Goal: Go to known website: Go to known website

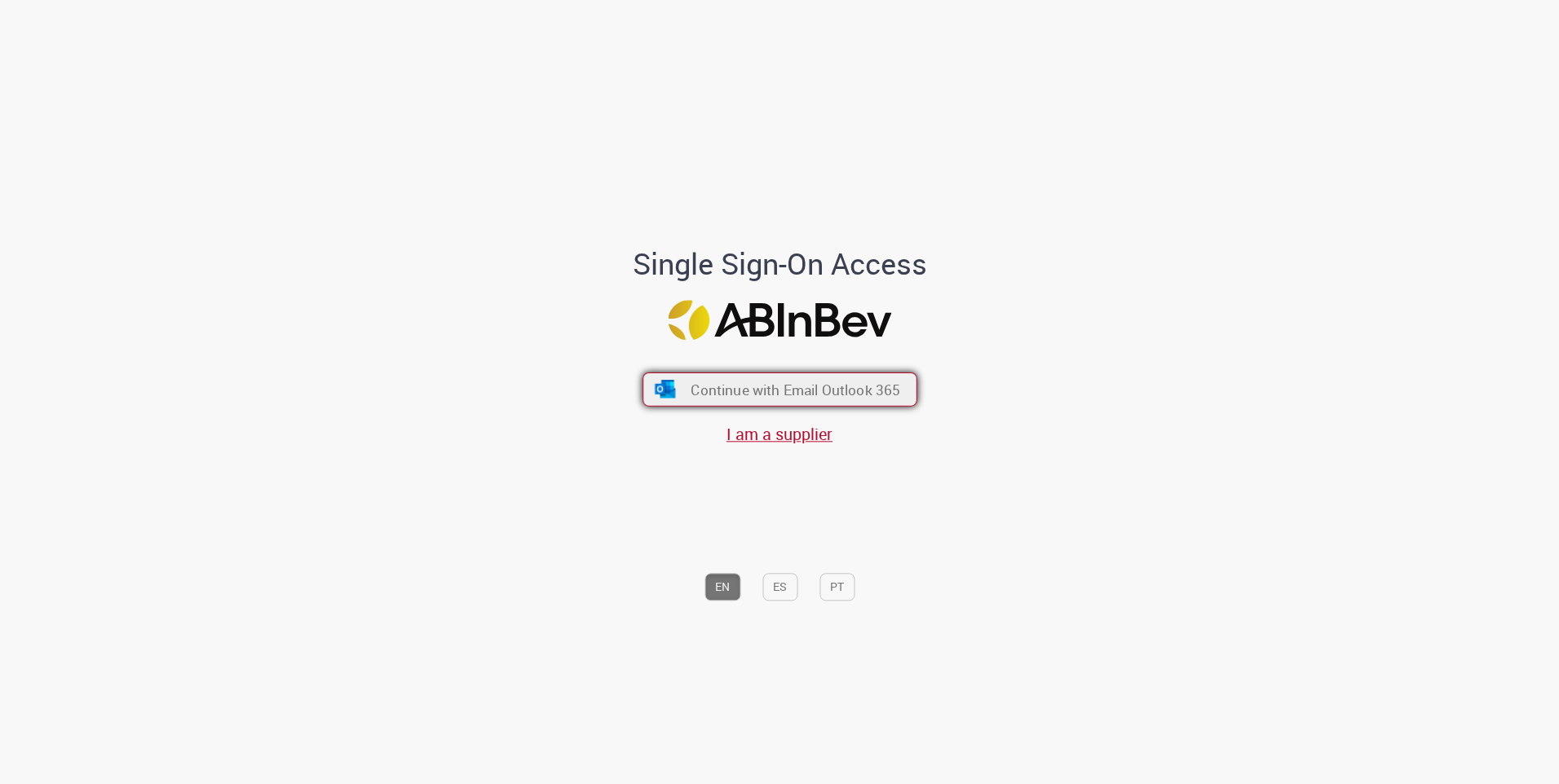
click at [787, 405] on button "Continue with Email Outlook 365" at bounding box center [780, 390] width 275 height 34
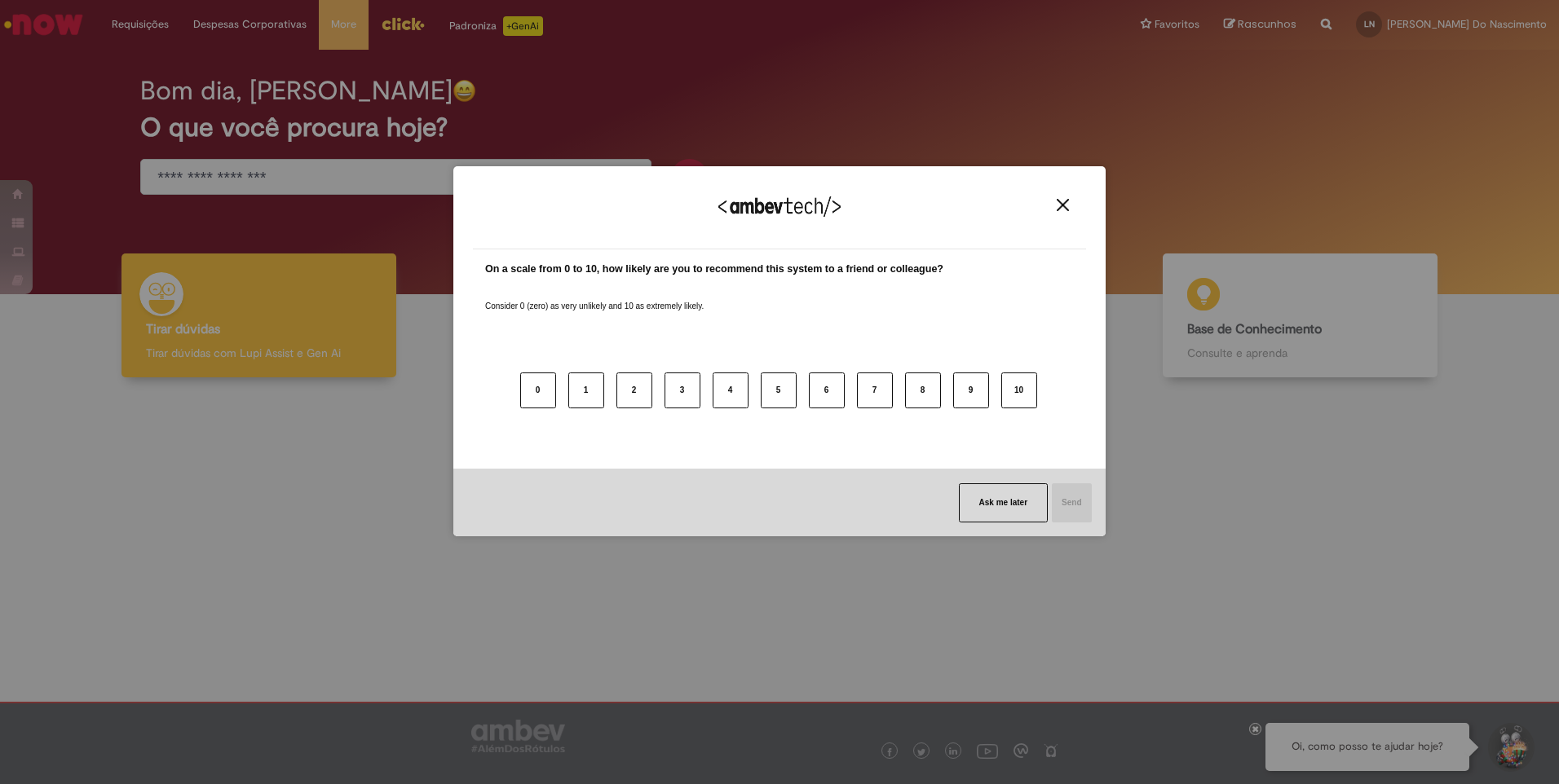
click at [1062, 205] on img "Close" at bounding box center [1063, 205] width 12 height 12
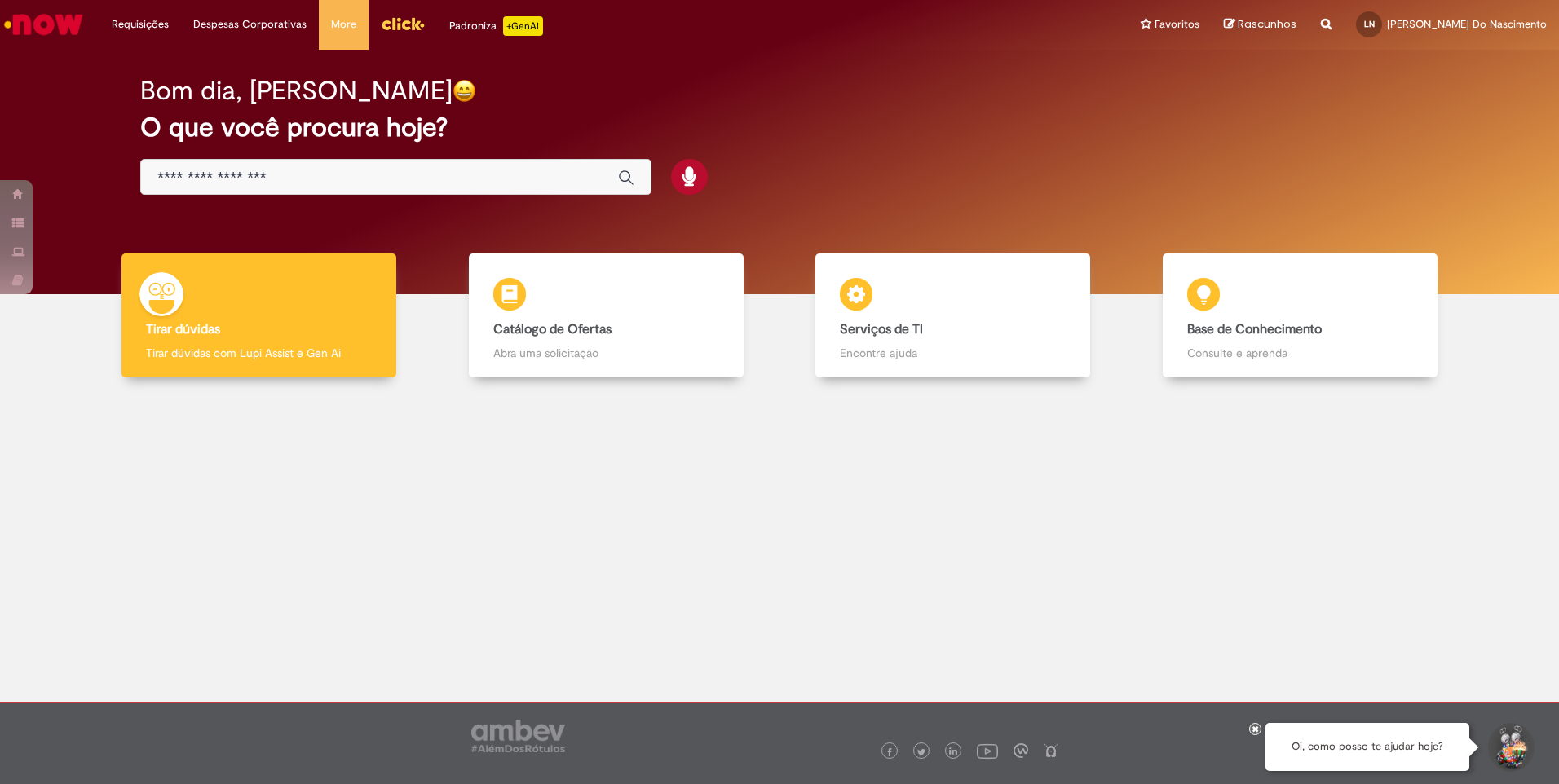
click at [411, 37] on link "Menu Cabeçalho" at bounding box center [403, 25] width 69 height 49
